Goal: Transaction & Acquisition: Subscribe to service/newsletter

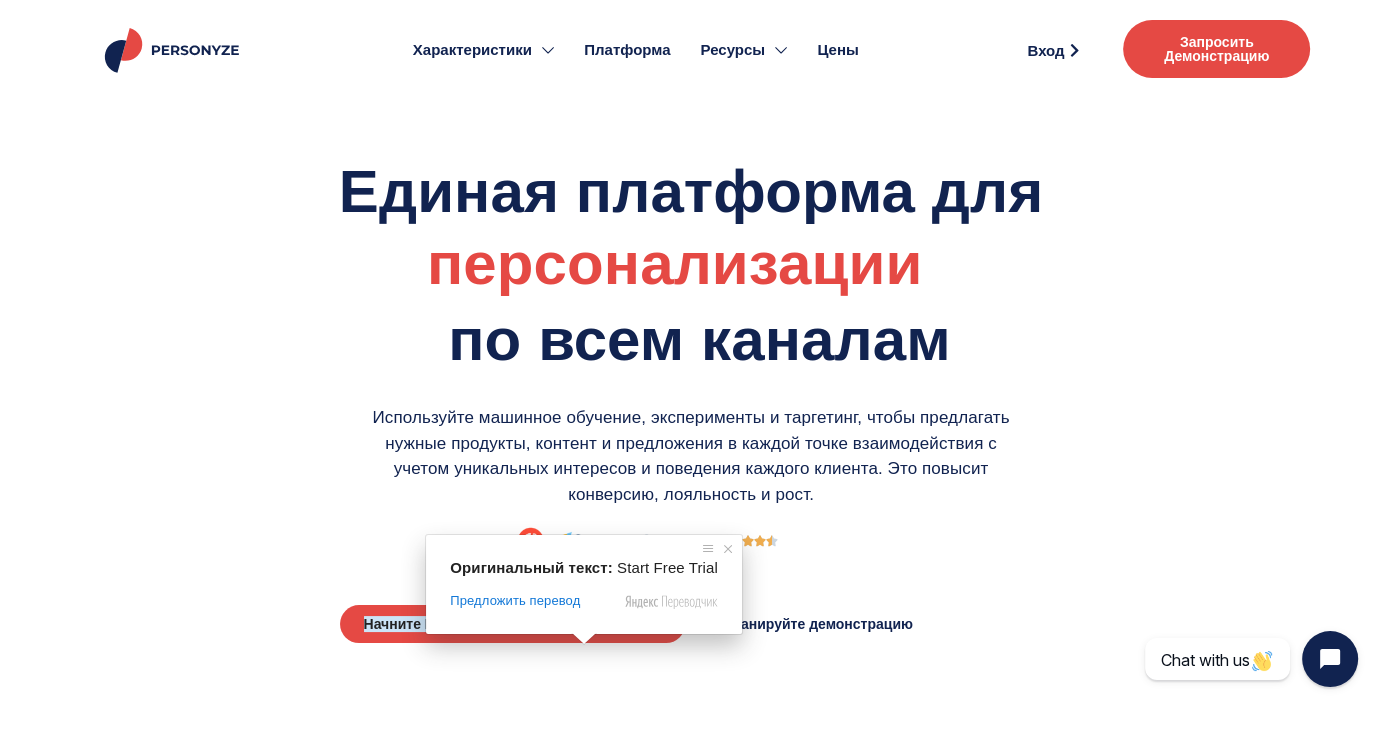
click at [576, 643] on span at bounding box center [584, 639] width 26 height 12
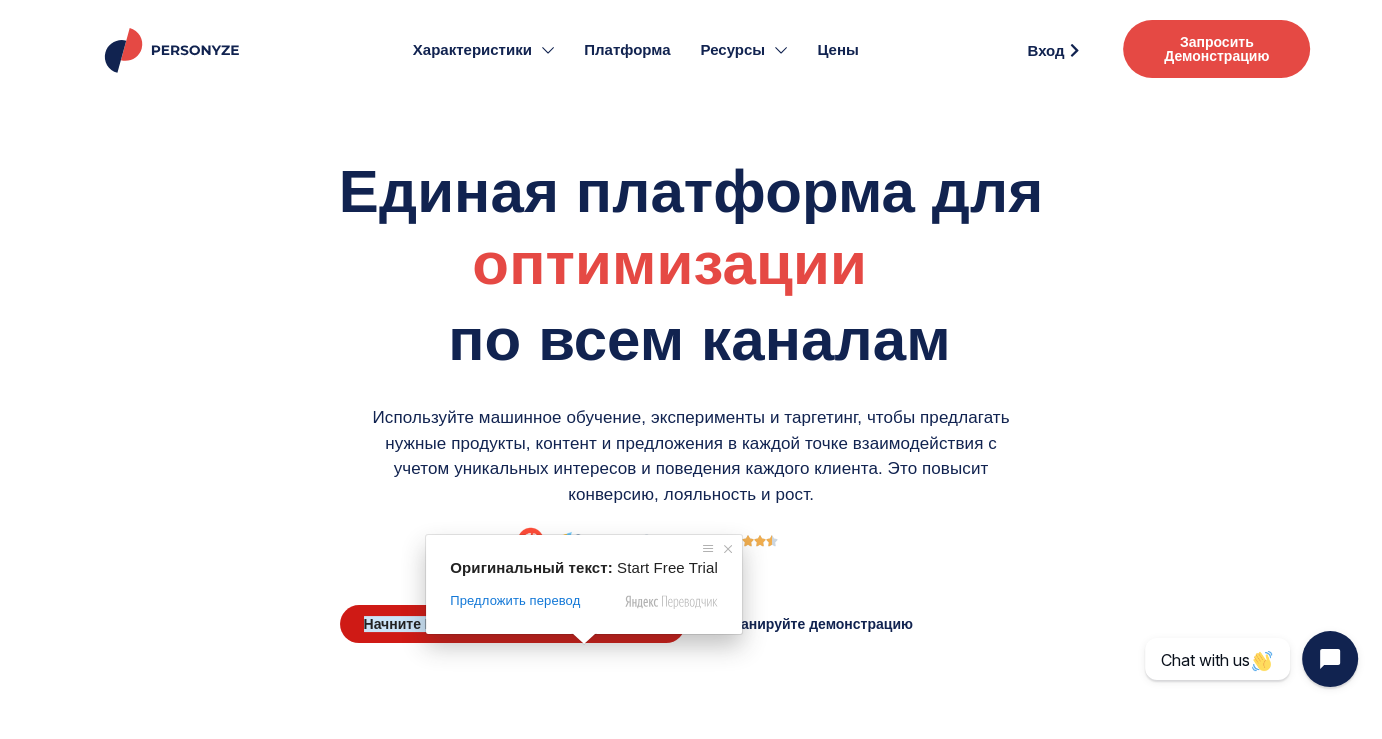
click at [603, 632] on ya-tr-span "Начните Бесплатную пробную версию" at bounding box center [501, 624] width 274 height 16
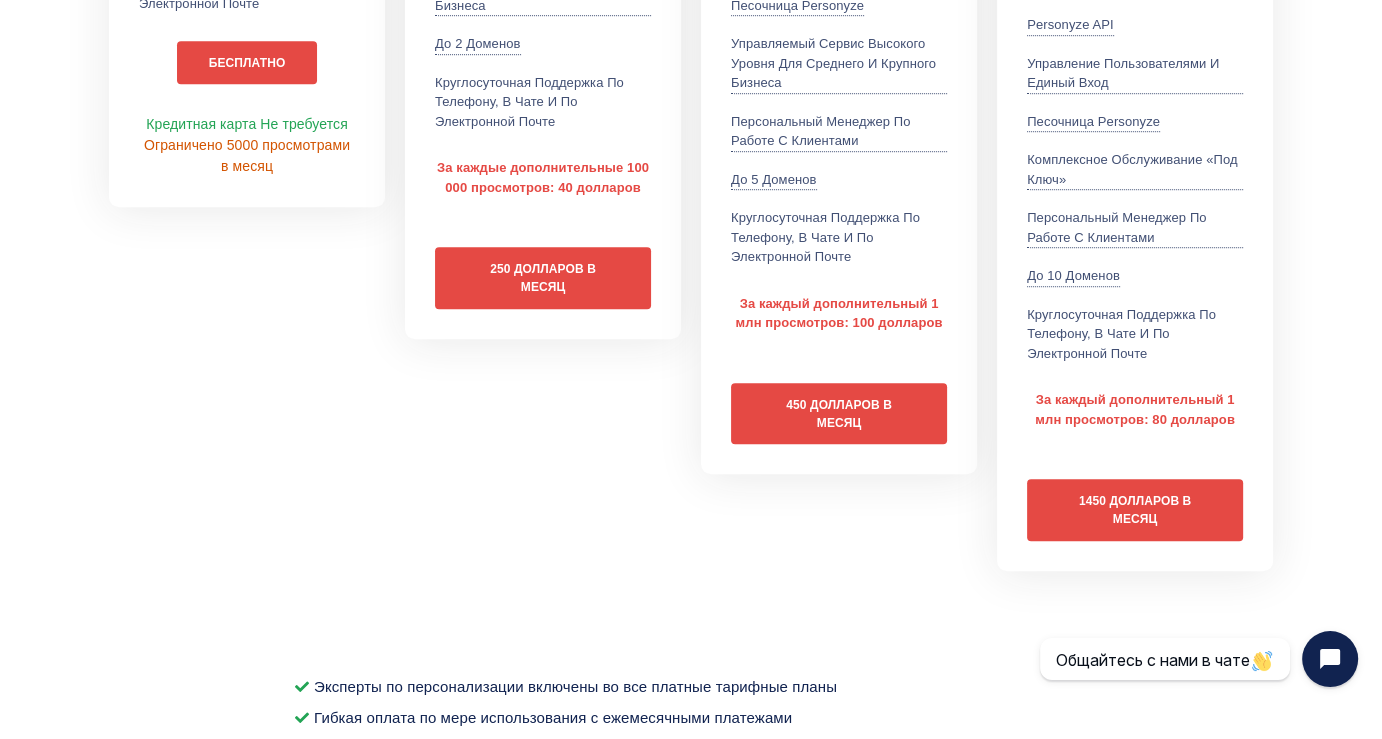
scroll to position [1259, 0]
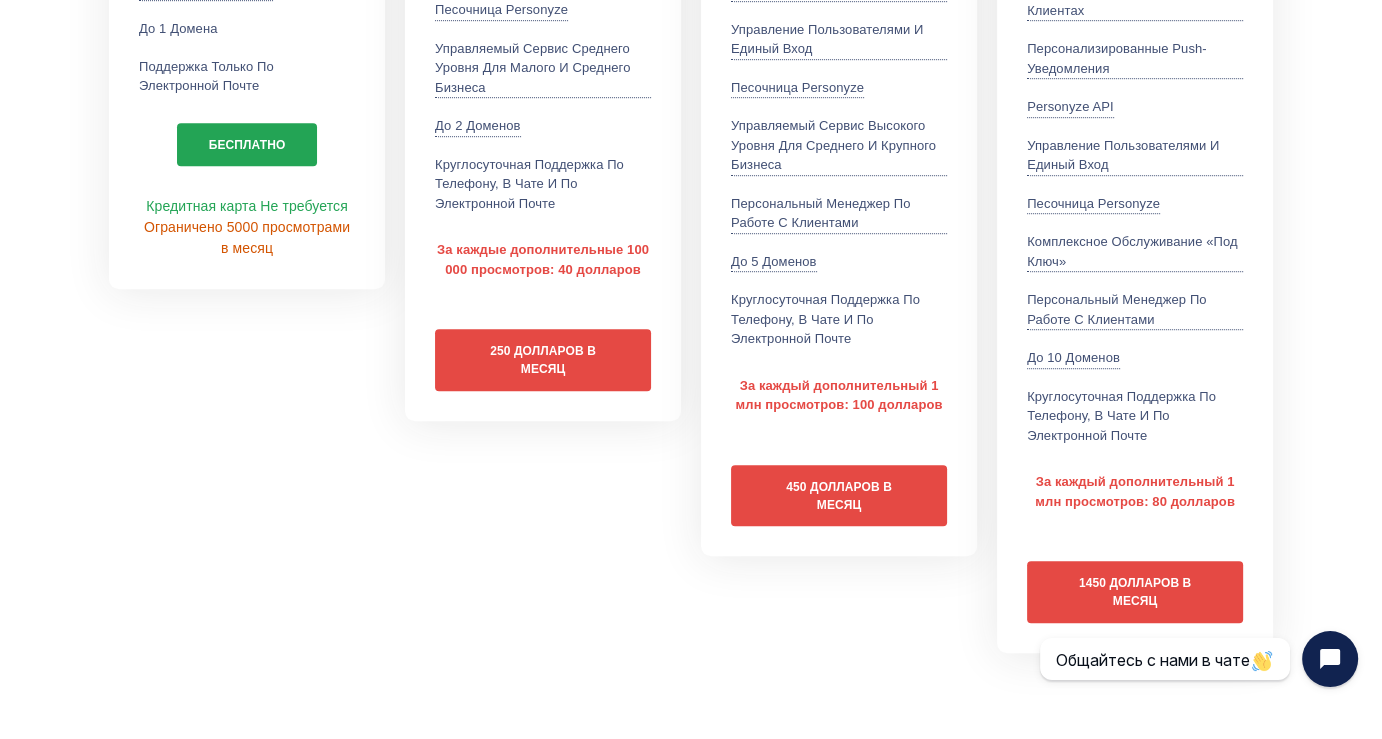
click at [269, 148] on link "Бесплатно" at bounding box center [247, 145] width 141 height 44
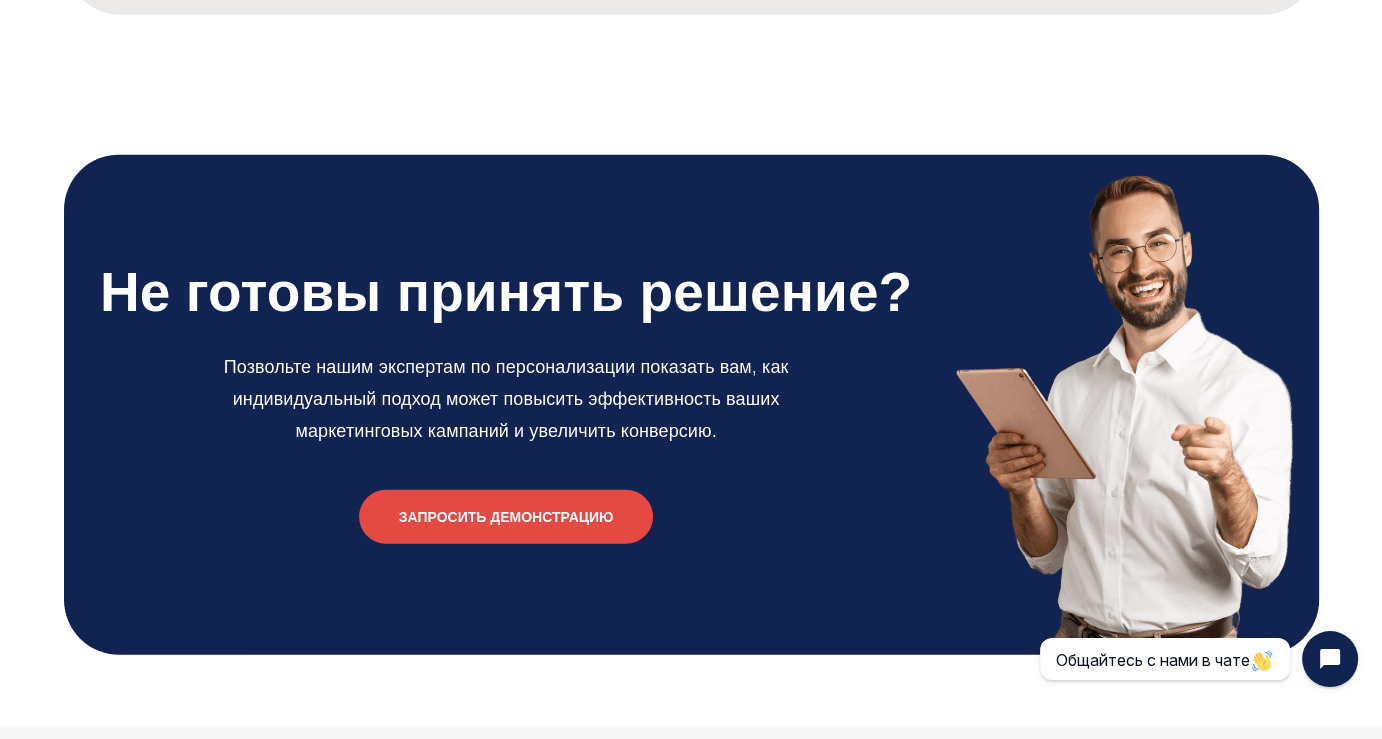
scroll to position [5085, 0]
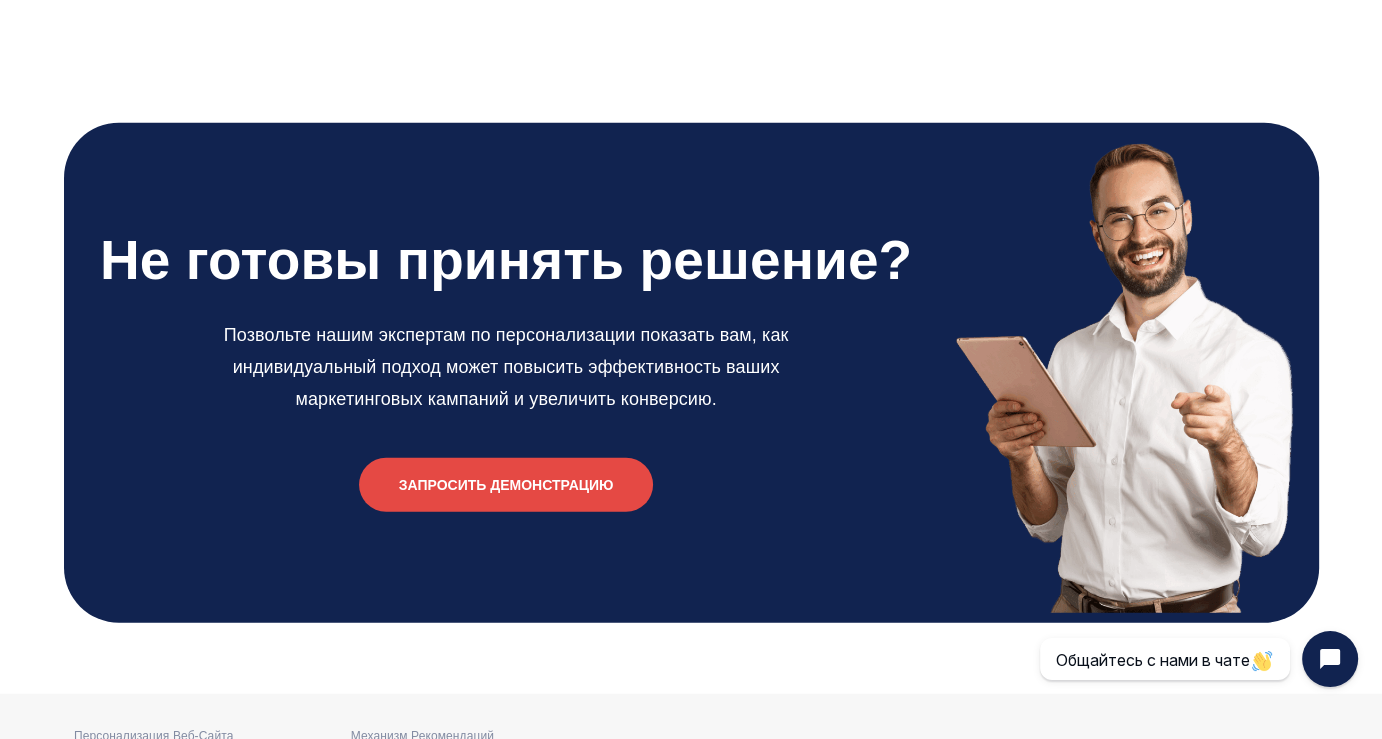
click at [477, 493] on ya-tr-span "Запросить демонстрацию" at bounding box center [506, 485] width 215 height 16
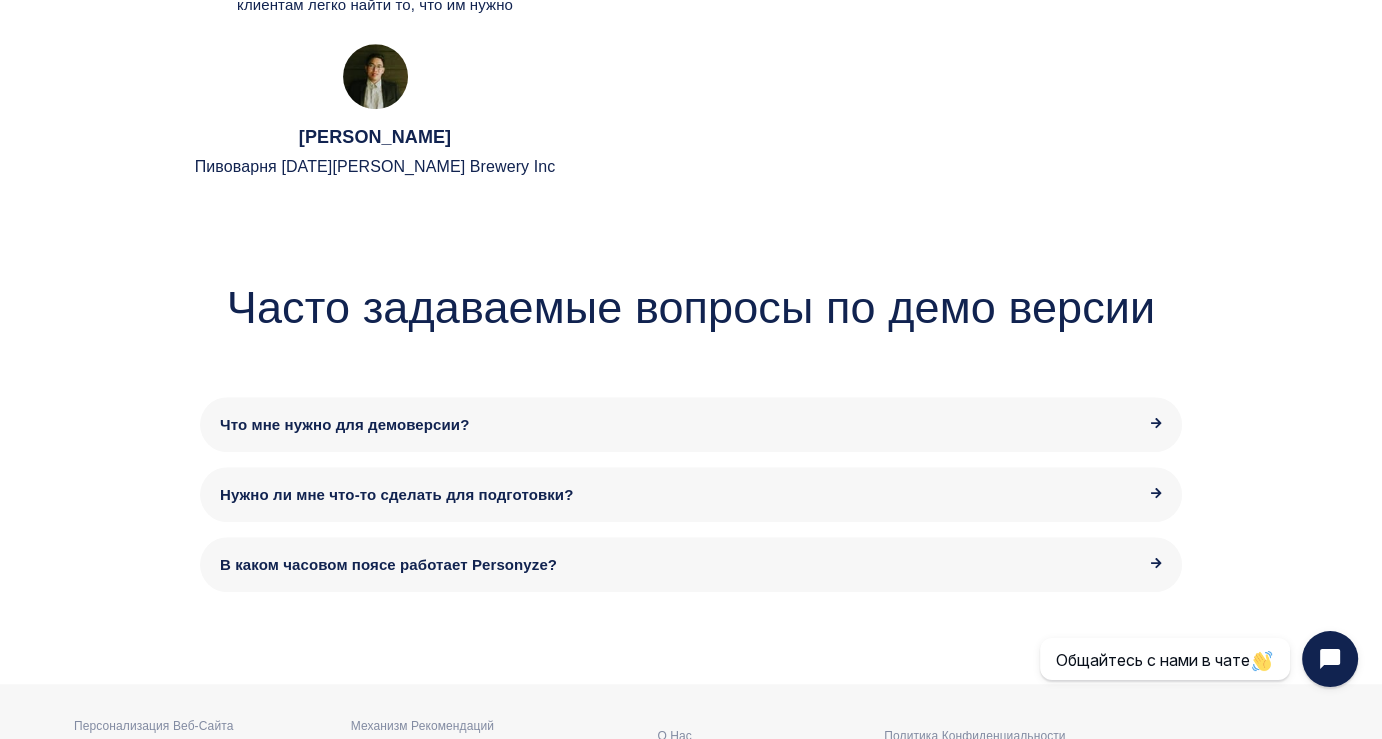
scroll to position [1359, 0]
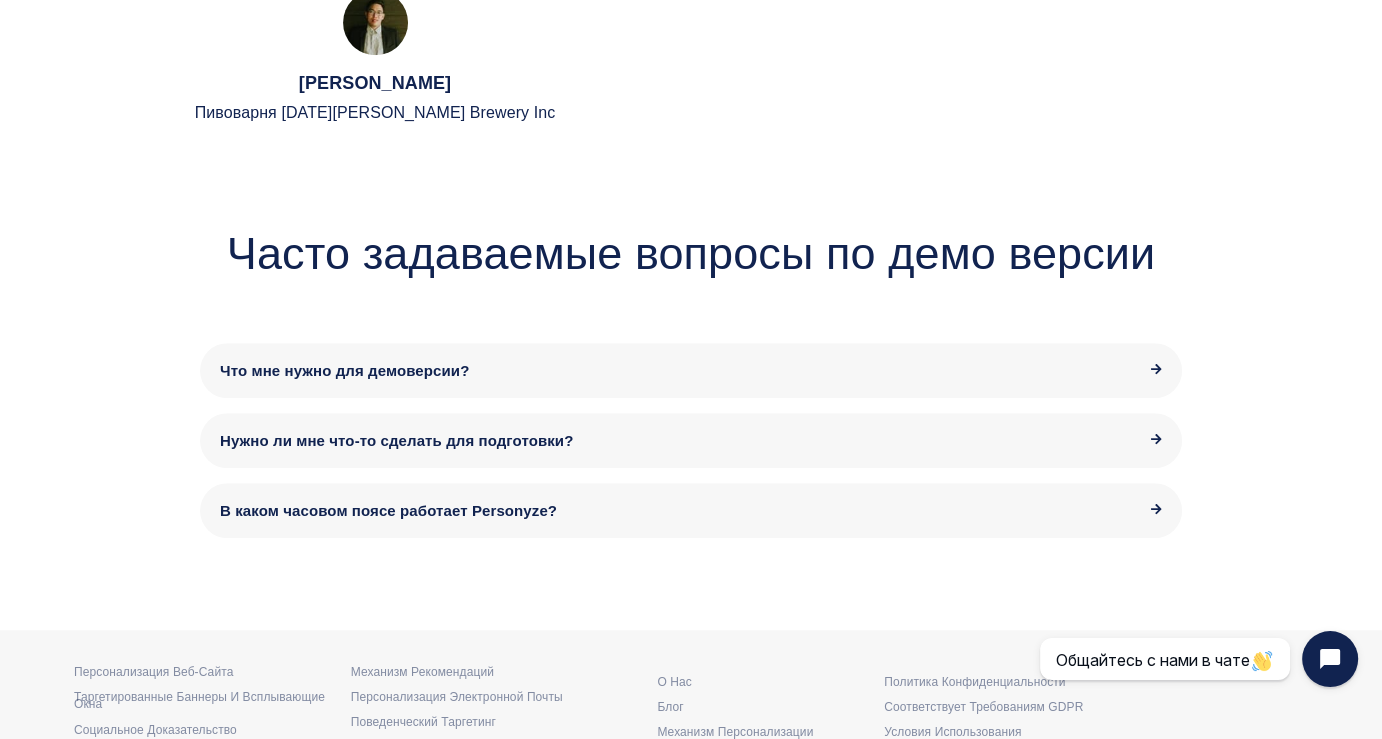
click at [1090, 378] on div "Что мне нужно для демоверсии?" at bounding box center [691, 370] width 942 height 15
